Goal: Task Accomplishment & Management: Manage account settings

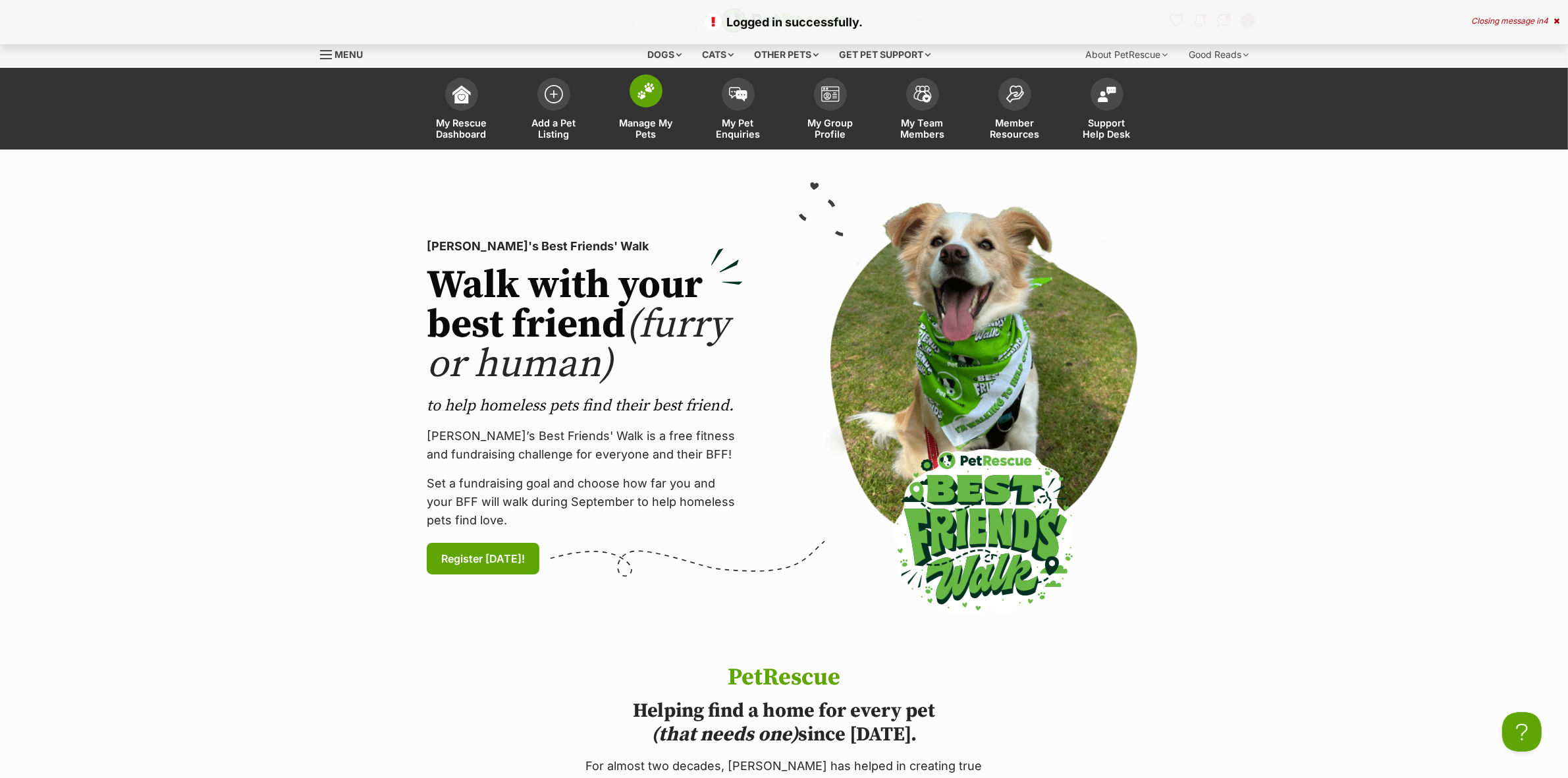
click at [660, 102] on link "Manage My Pets" at bounding box center [646, 110] width 92 height 79
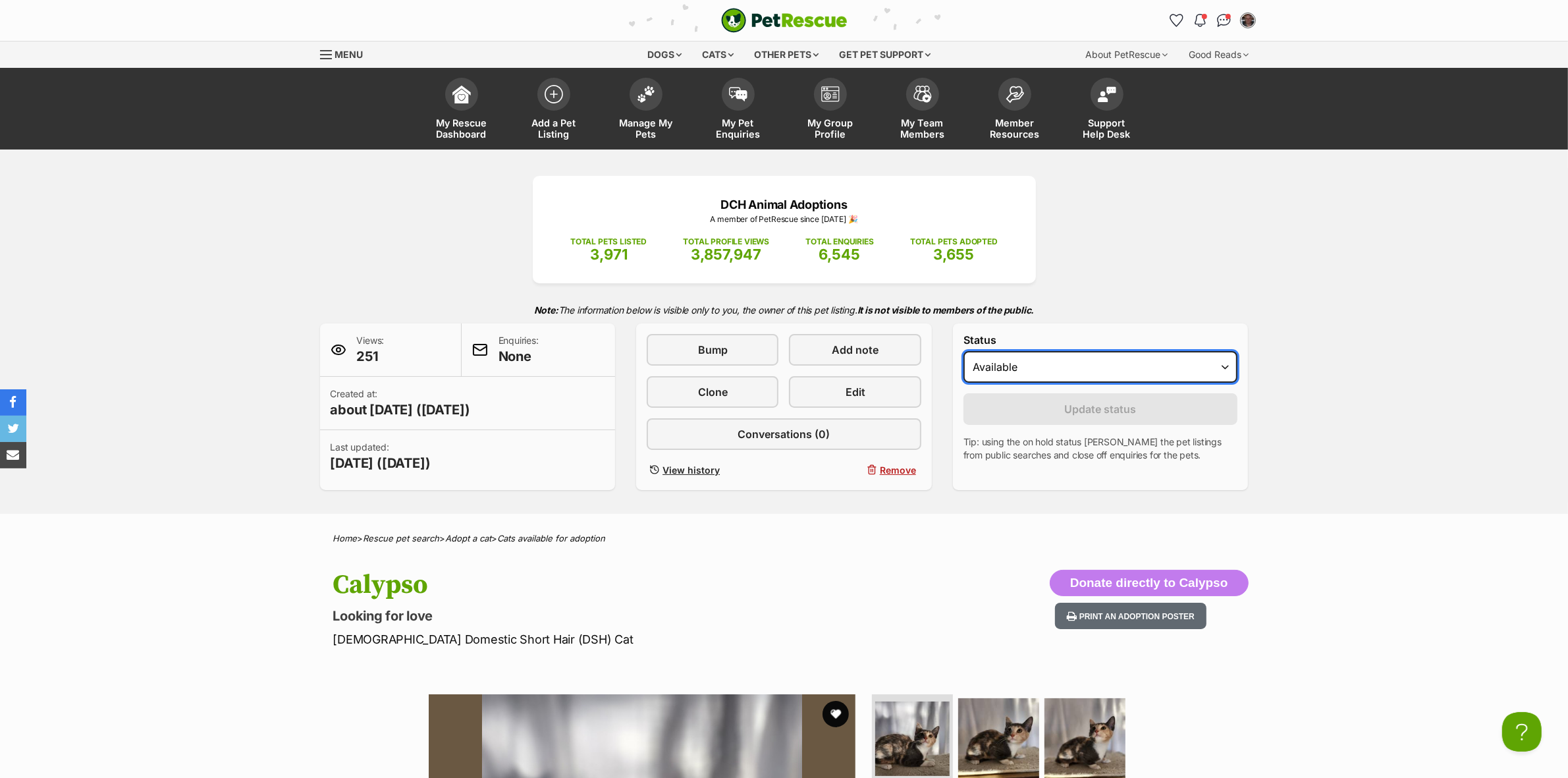
click at [1025, 366] on select "Draft Available On hold Adopted" at bounding box center [1100, 367] width 275 height 32
click at [1401, 403] on div "DCH Animal Adoptions A member of PetRescue since 2012 🎉 TOTAL PETS LISTED 3,971…" at bounding box center [784, 331] width 1568 height 364
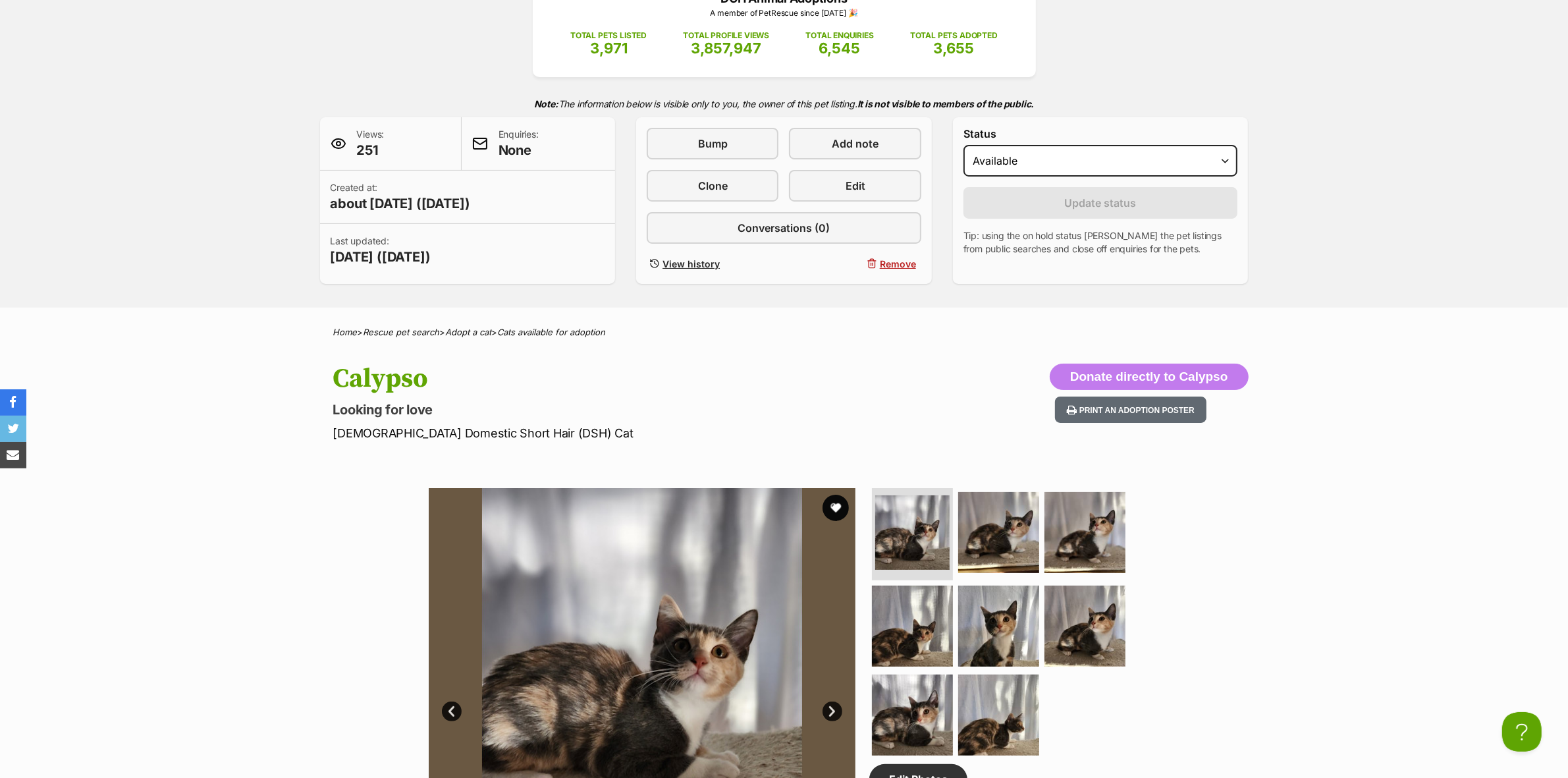
scroll to position [82, 0]
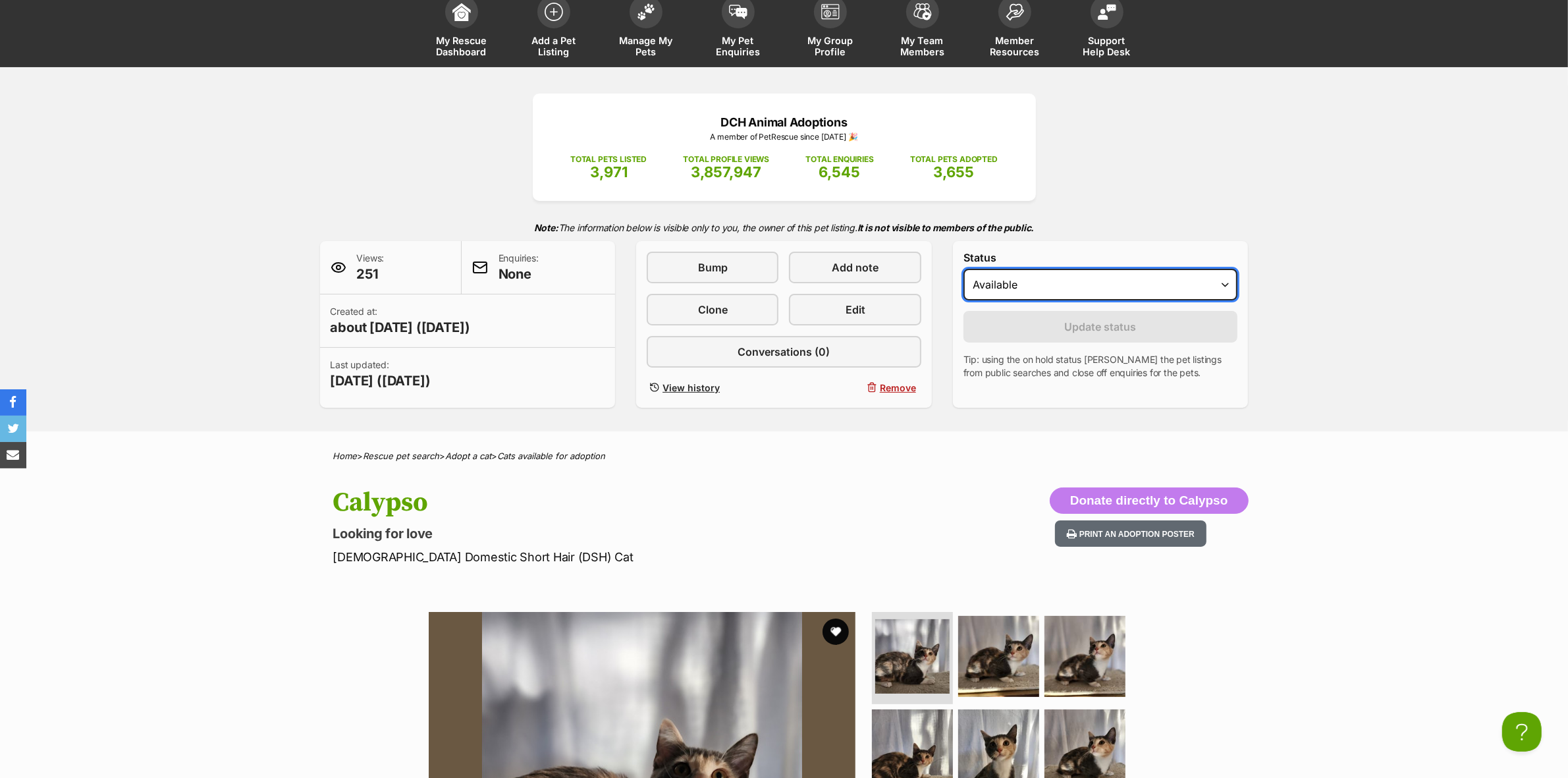
click at [1088, 285] on select "Draft Available On hold Adopted" at bounding box center [1100, 284] width 275 height 32
select select "rehomed"
click at [963, 268] on select "Draft Available On hold Adopted" at bounding box center [1100, 284] width 275 height 32
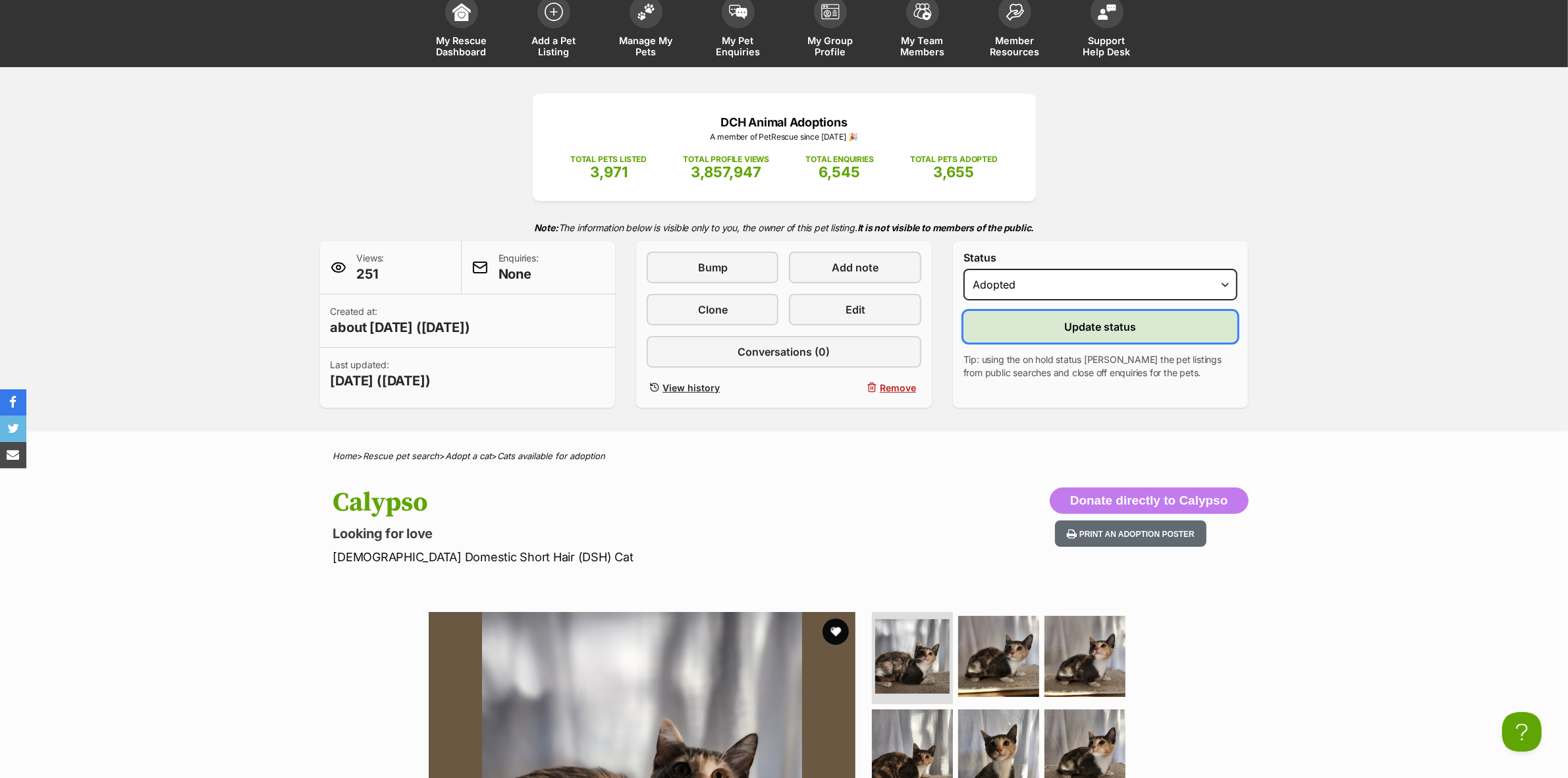
click at [1087, 324] on span "Update status" at bounding box center [1100, 327] width 71 height 16
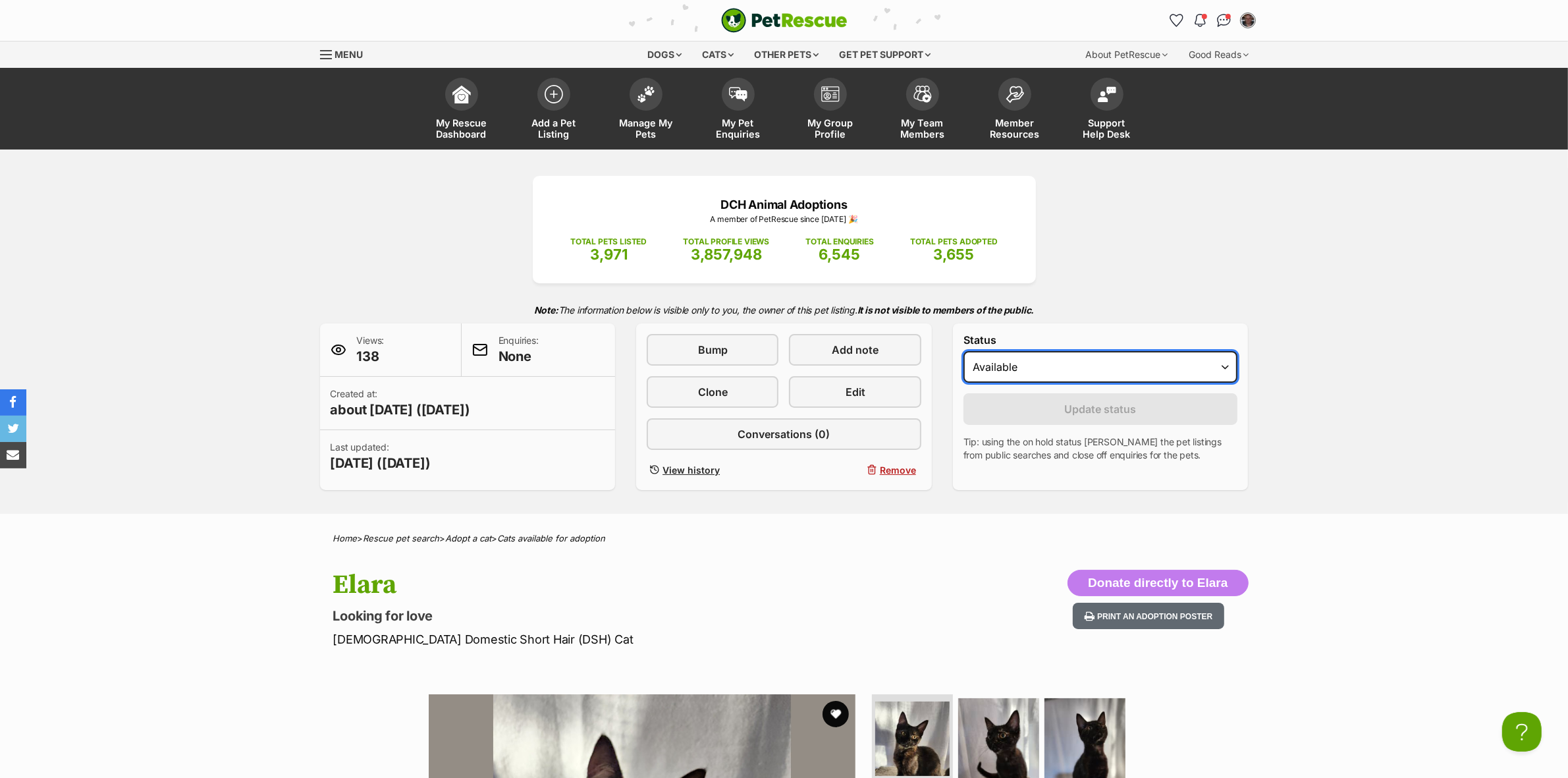
click at [1020, 376] on select "Draft Available On hold Adopted" at bounding box center [1100, 367] width 275 height 32
select select "rehomed"
click at [963, 351] on select "Draft Available On hold Adopted" at bounding box center [1100, 367] width 275 height 32
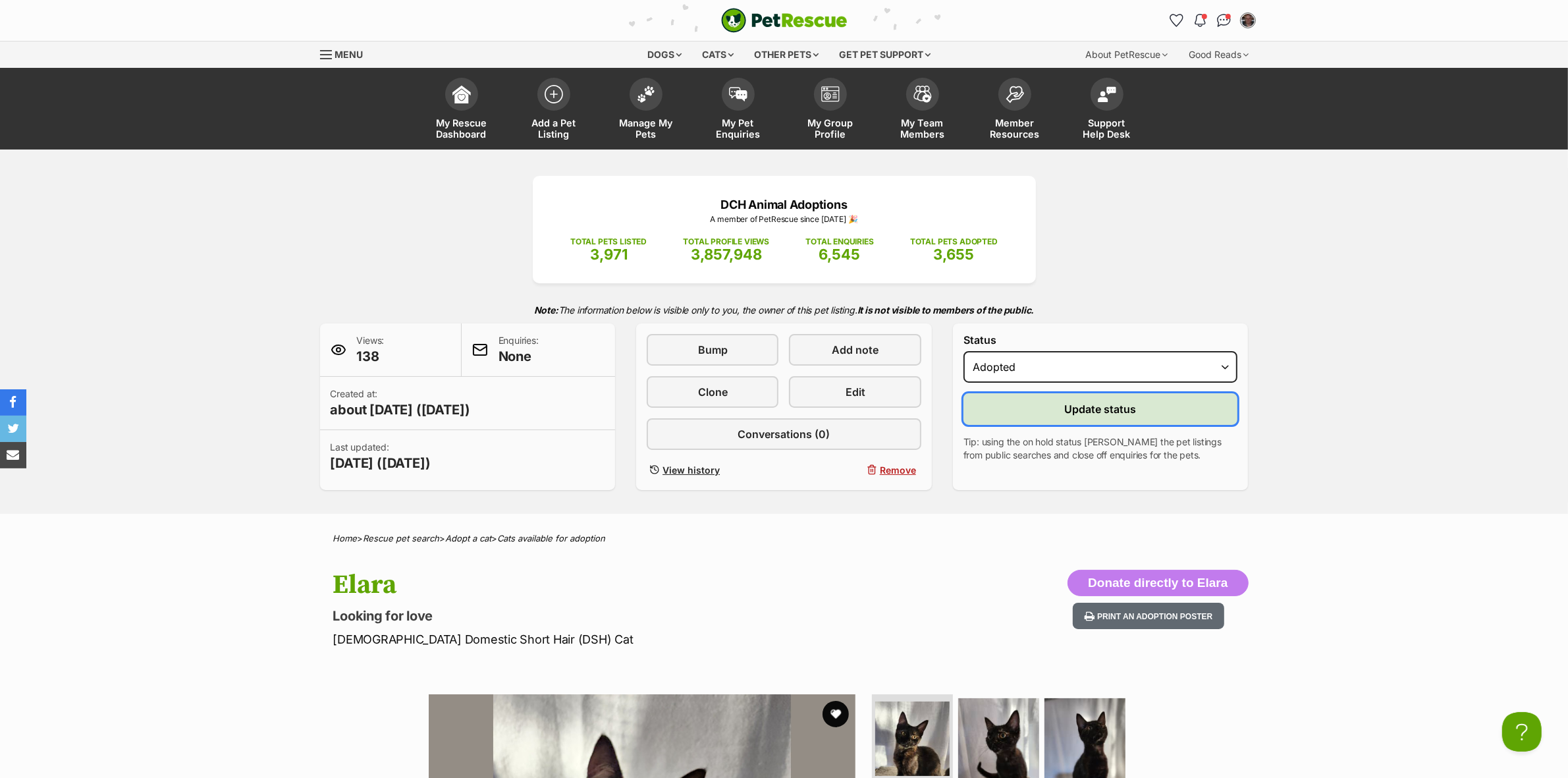
click at [1082, 407] on span "Update status" at bounding box center [1100, 409] width 71 height 16
